Goal: Use online tool/utility

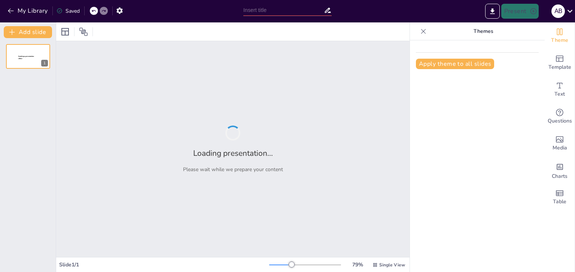
type input "Basiskennis van Hogedruk Hefkussens voor Brandweer Aspiranten"
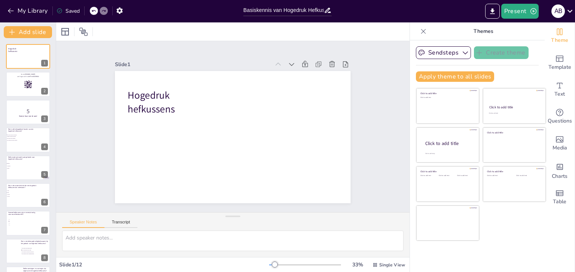
checkbox input "true"
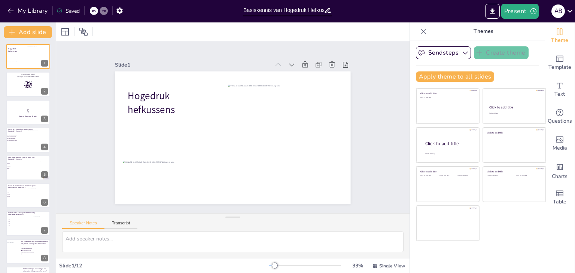
checkbox input "true"
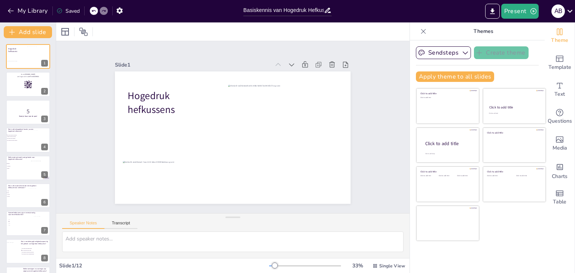
checkbox input "true"
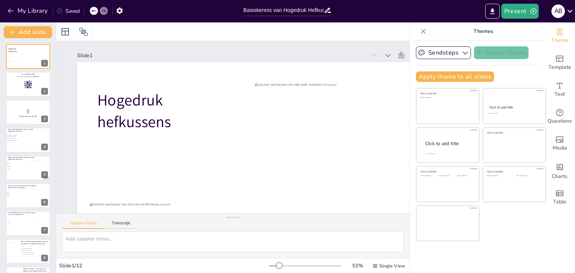
checkbox input "true"
